Goal: Task Accomplishment & Management: Manage account settings

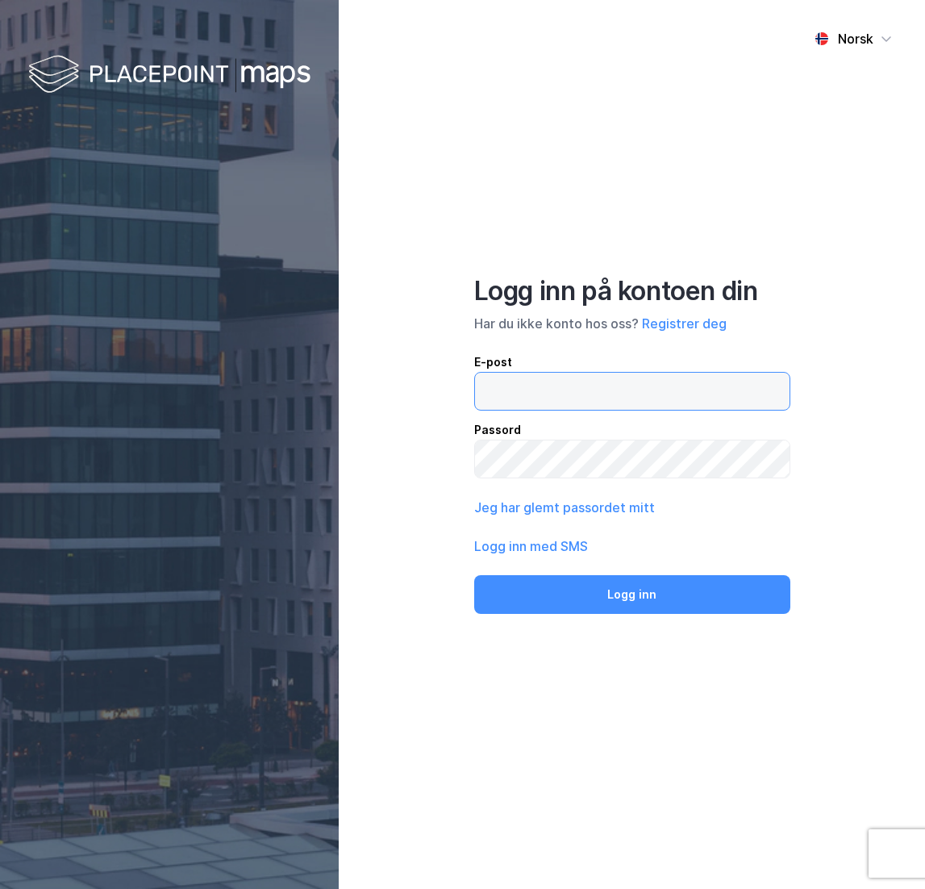
click at [612, 403] on input "email" at bounding box center [632, 391] width 315 height 37
click at [422, 464] on div "Norsk Logg inn på kontoen din Har du ikke konto hos oss? Registrer deg E-post P…" at bounding box center [632, 444] width 586 height 889
